Goal: Task Accomplishment & Management: Complete application form

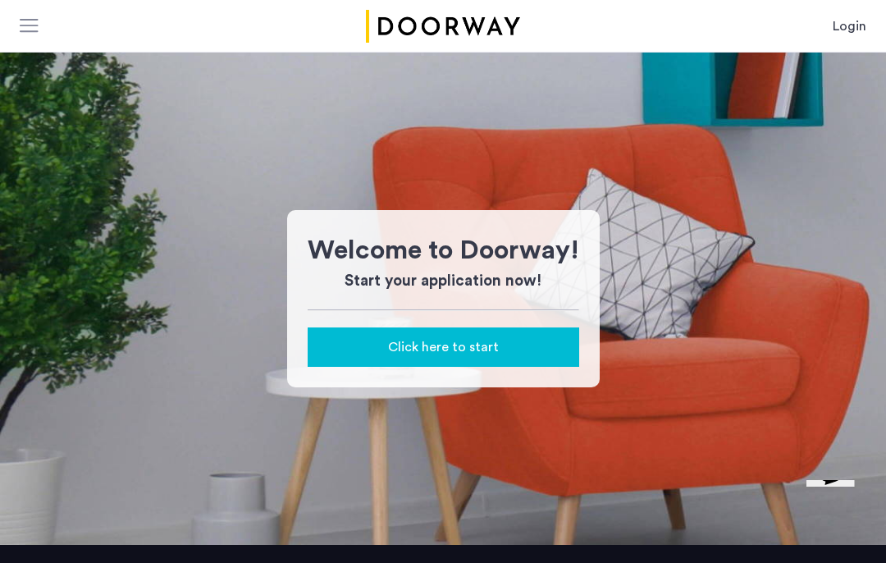
click at [862, 34] on link "Login" at bounding box center [850, 26] width 34 height 20
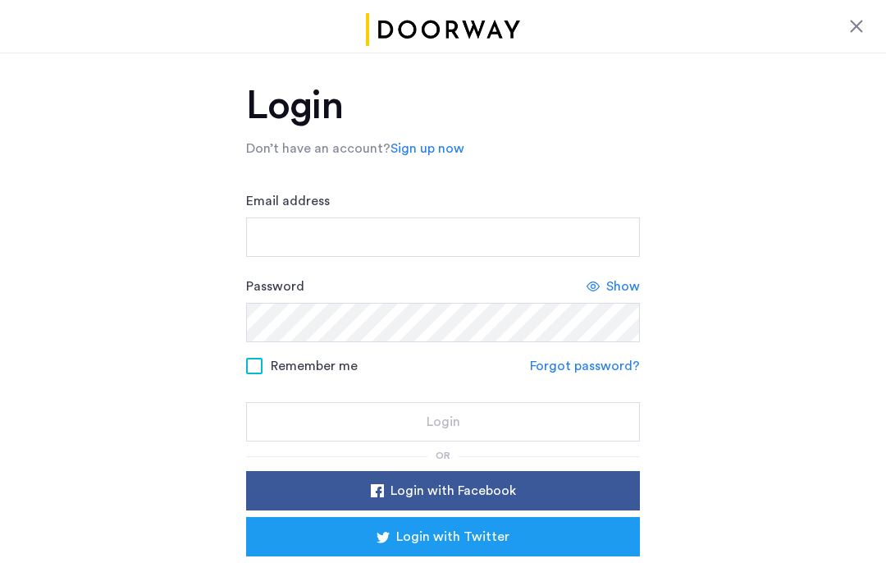
click at [564, 231] on input "Email address" at bounding box center [443, 236] width 394 height 39
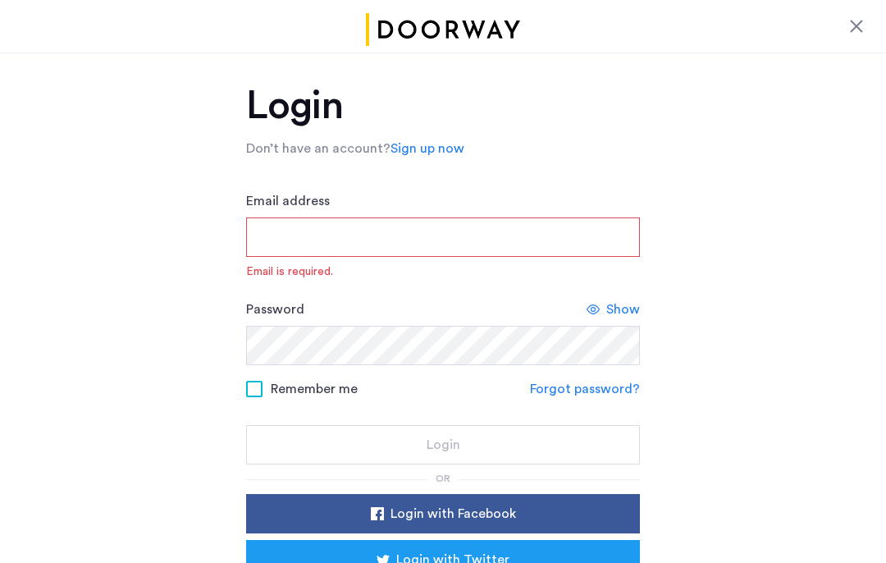
type input "**********"
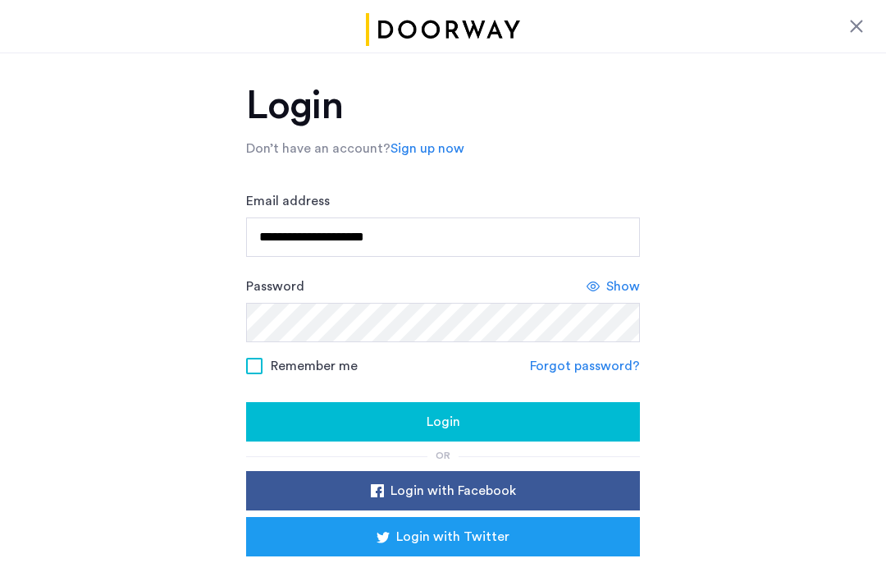
click at [599, 417] on div "Login" at bounding box center [443, 422] width 368 height 20
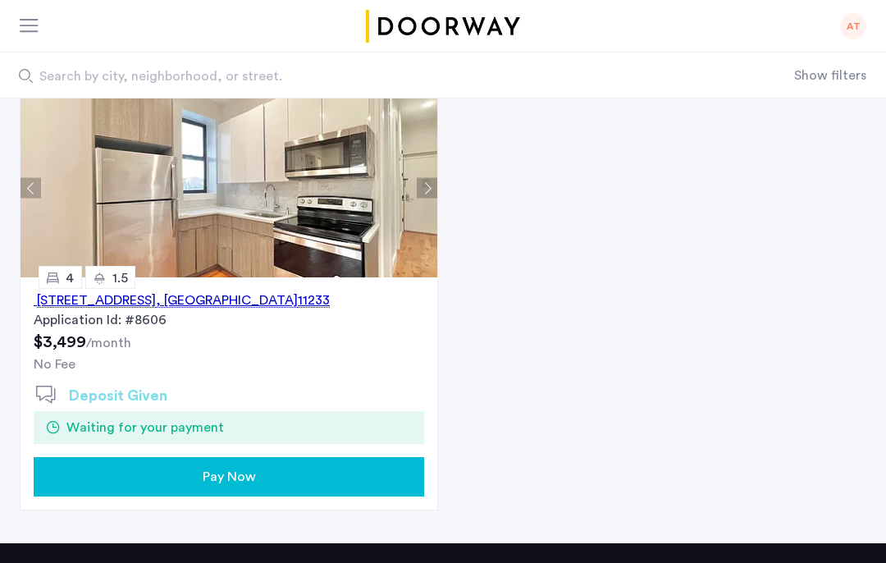
scroll to position [177, 0]
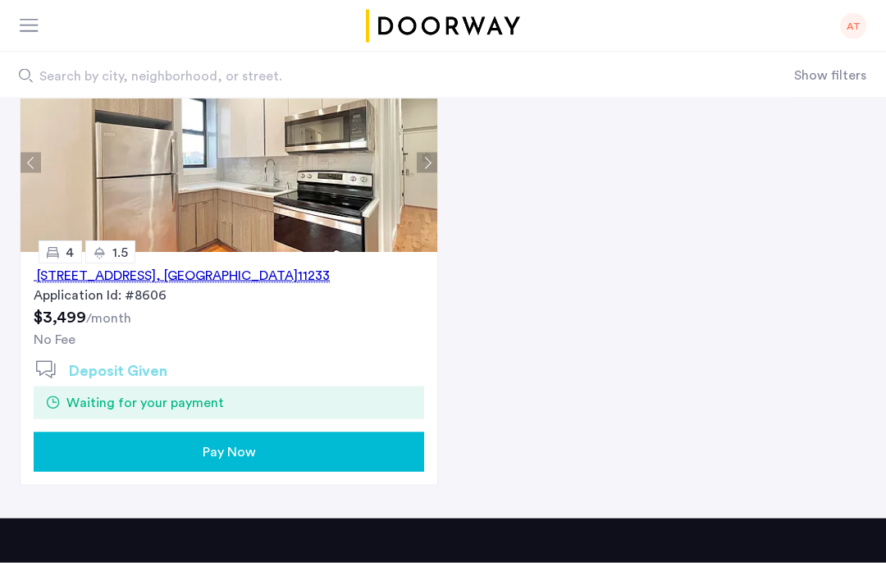
click at [386, 446] on div "Pay Now" at bounding box center [229, 452] width 364 height 20
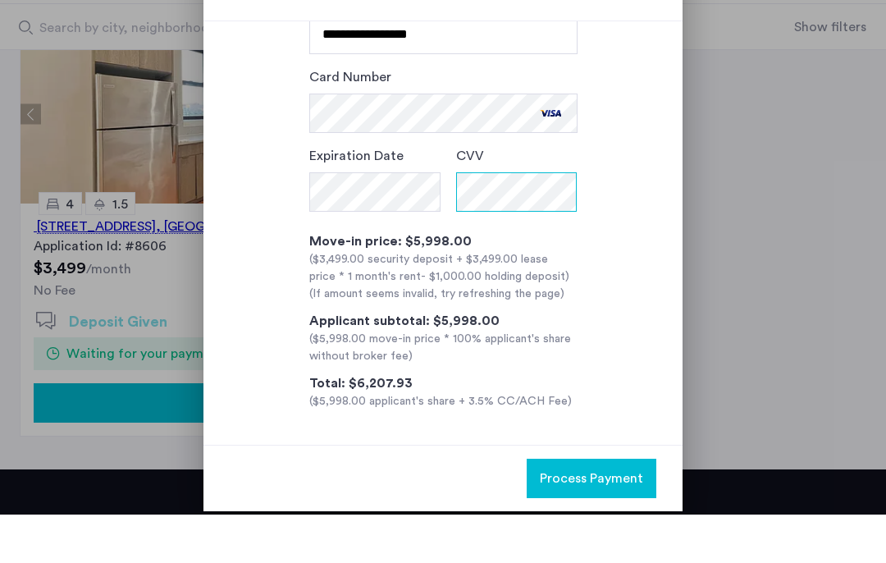
scroll to position [121, 0]
click at [579, 517] on span "Process Payment" at bounding box center [591, 527] width 103 height 20
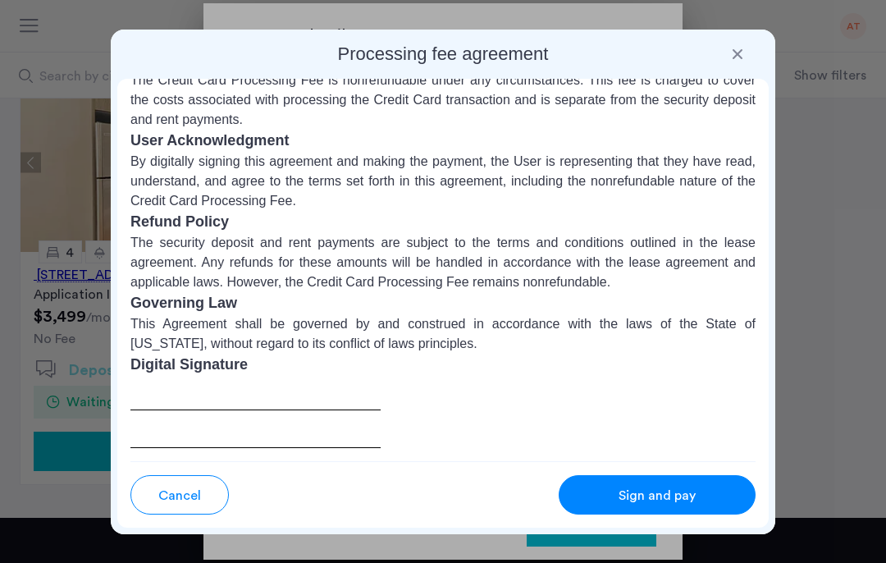
scroll to position [268, 0]
click at [149, 394] on div at bounding box center [255, 412] width 250 height 72
click at [696, 484] on button "Sign and pay" at bounding box center [657, 494] width 197 height 39
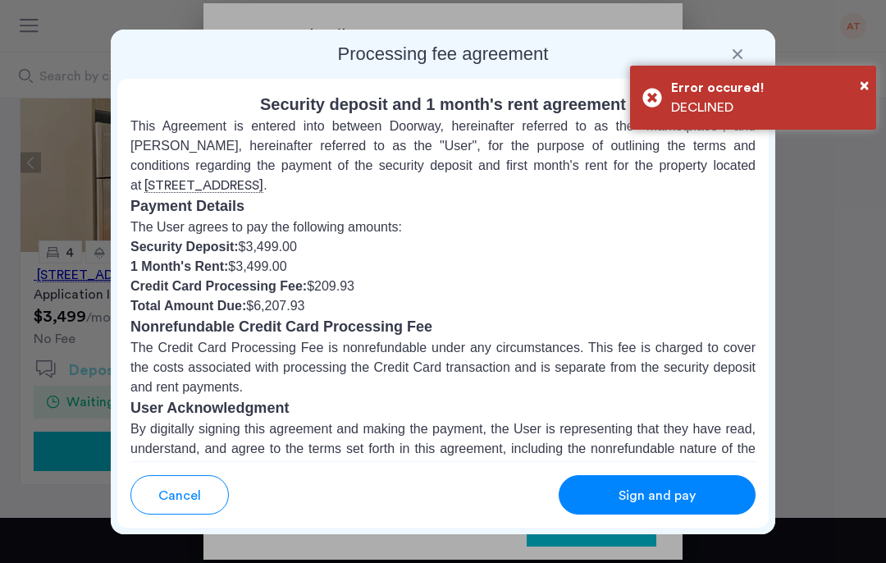
scroll to position [0, 0]
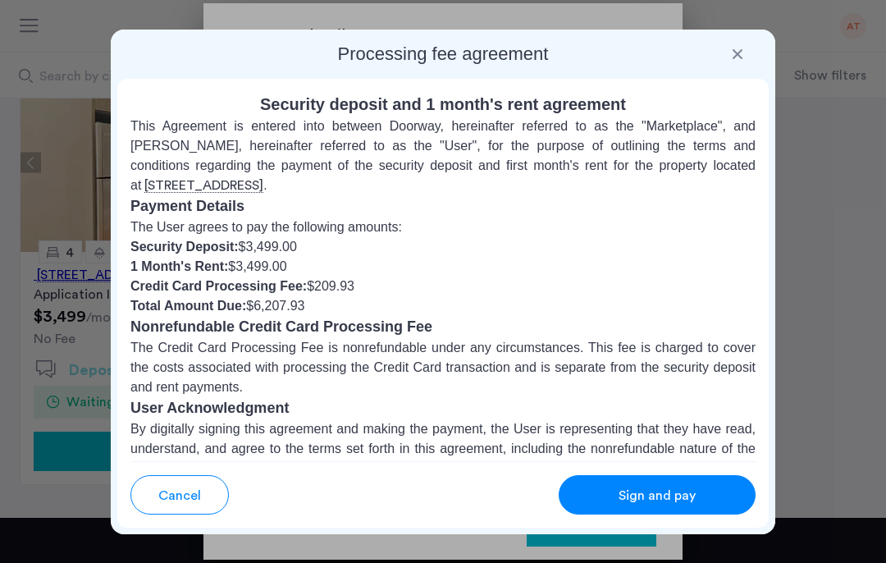
click at [652, 501] on span "Sign and pay" at bounding box center [657, 496] width 77 height 20
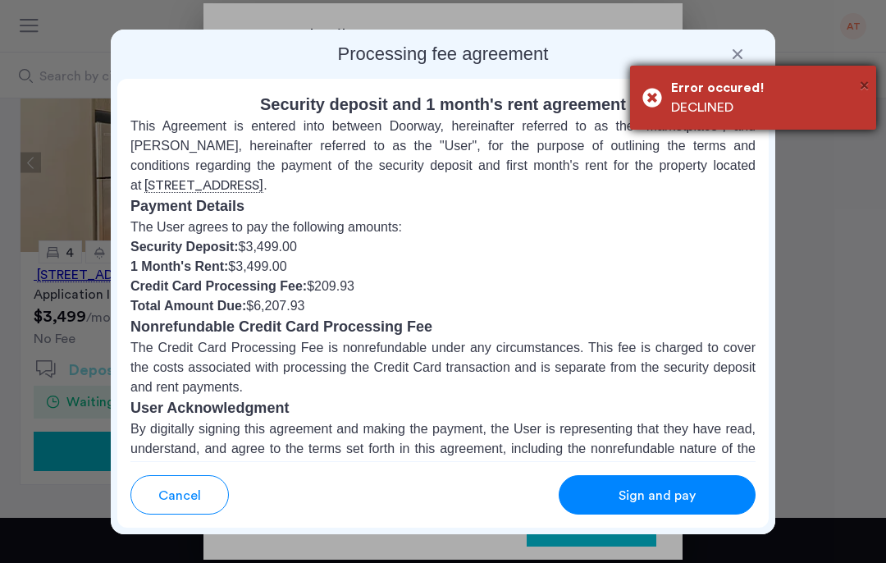
click at [864, 85] on span "×" at bounding box center [864, 85] width 9 height 16
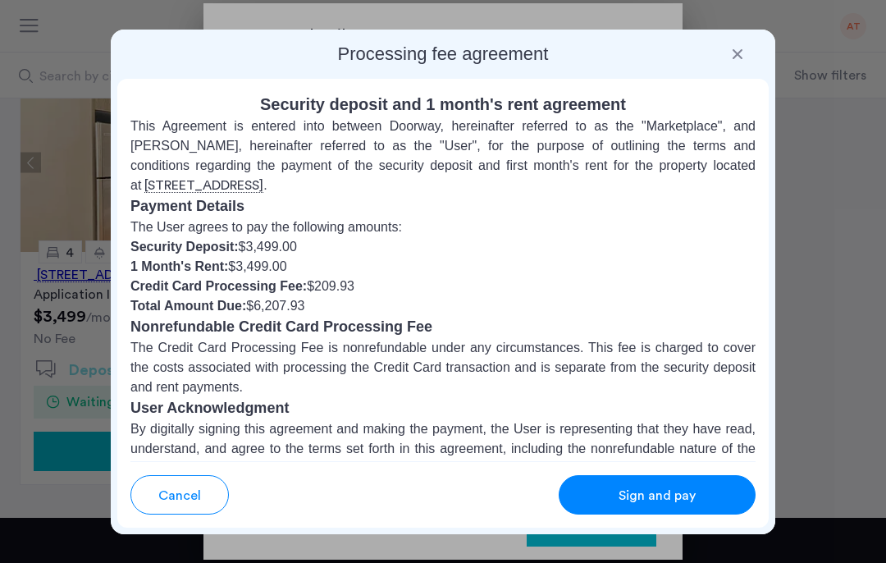
click at [741, 51] on div at bounding box center [738, 54] width 16 height 16
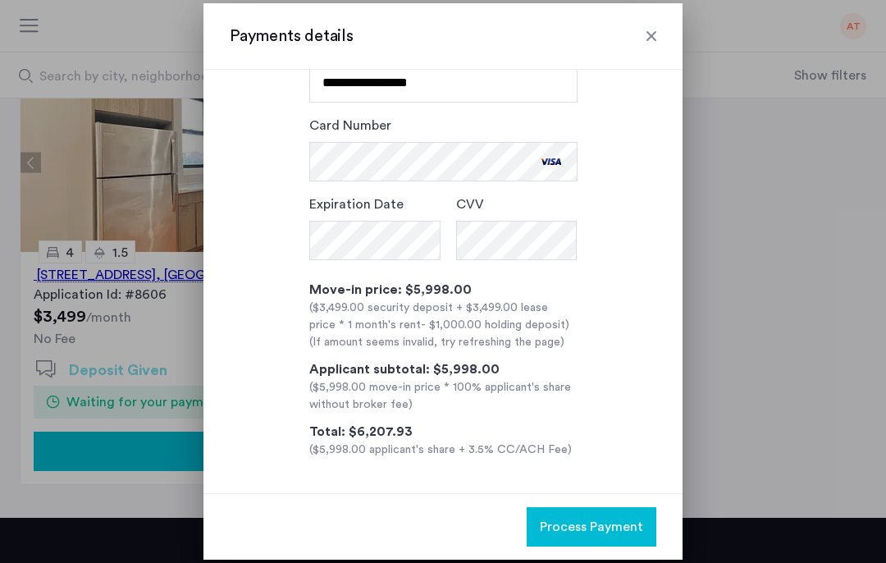
click at [586, 529] on span "Process Payment" at bounding box center [591, 527] width 103 height 20
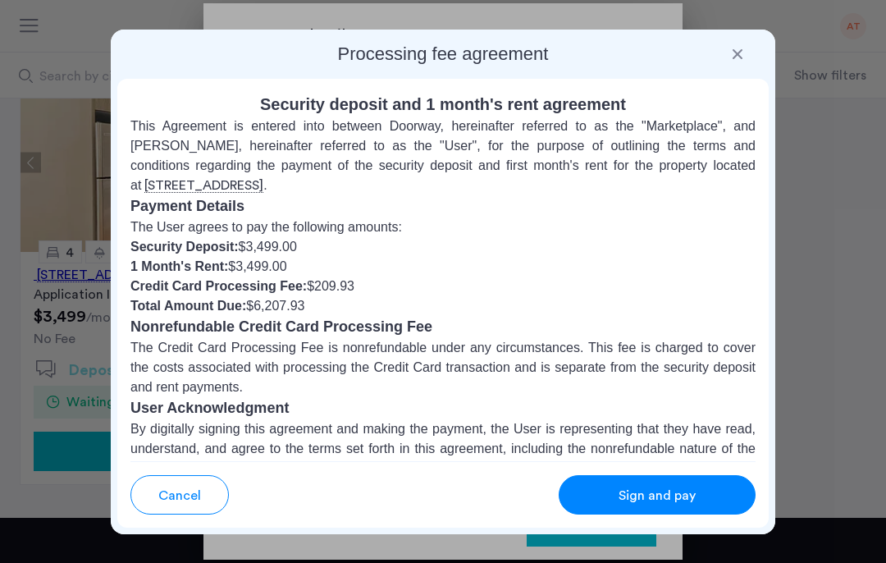
click at [626, 483] on button "Sign and pay" at bounding box center [657, 494] width 197 height 39
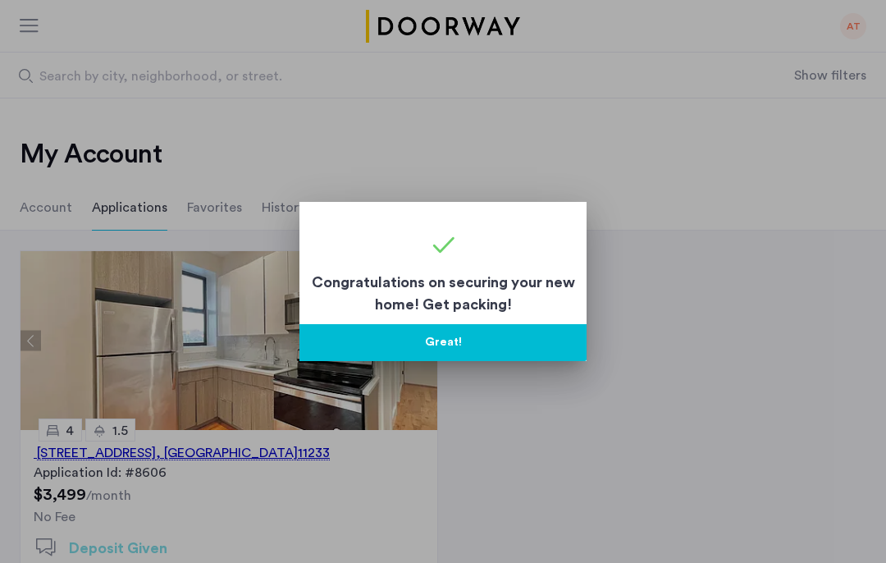
scroll to position [178, 0]
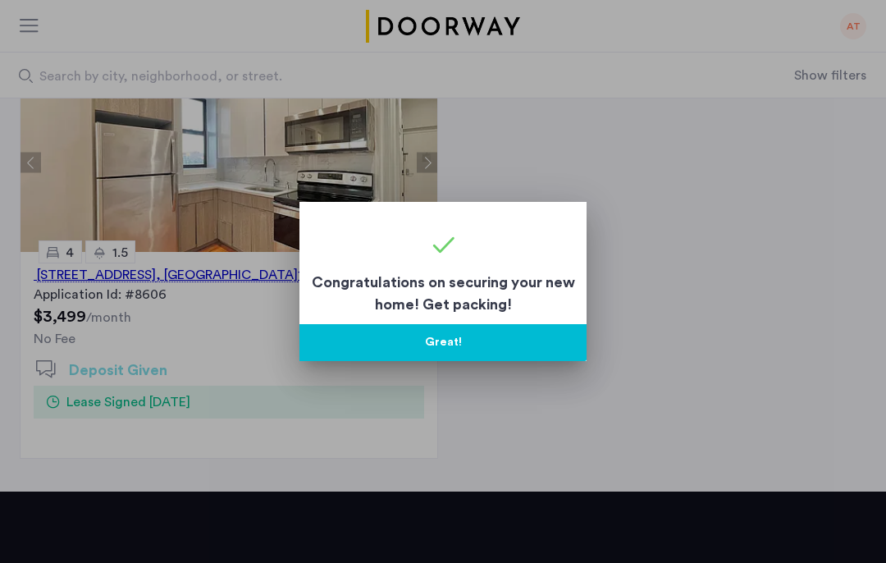
click at [455, 347] on button "Great!" at bounding box center [443, 342] width 287 height 37
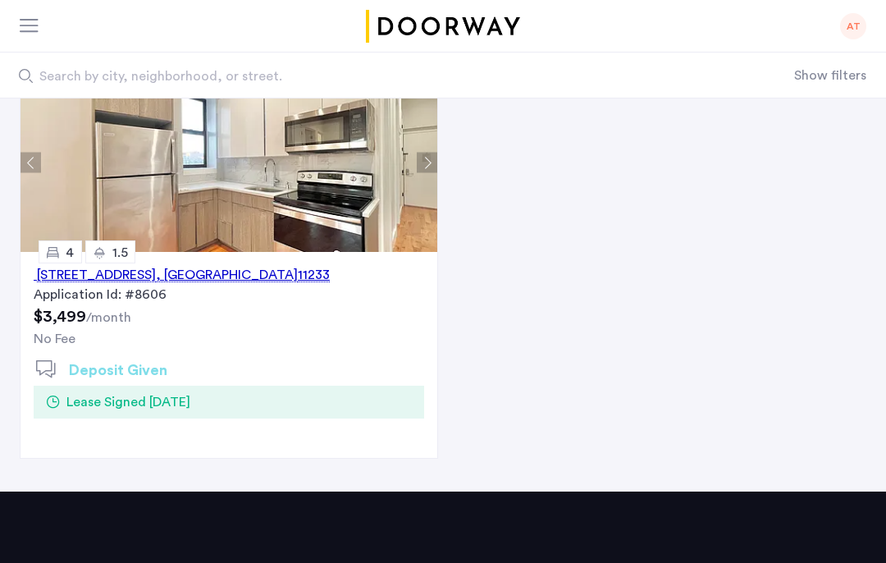
click at [369, 371] on div "1671 Lincoln Place, Unit 4A, Brooklyn , NY 11233 Application Id: #8606 $3,499 /…" at bounding box center [229, 355] width 417 height 206
click at [367, 337] on div "No Fee" at bounding box center [229, 339] width 391 height 20
click at [392, 254] on div "1671 Lincoln Place, Unit 4A, Brooklyn , NY 11233 Application Id: #8606 $3,499 /…" at bounding box center [229, 302] width 417 height 101
